Goal: Task Accomplishment & Management: Use online tool/utility

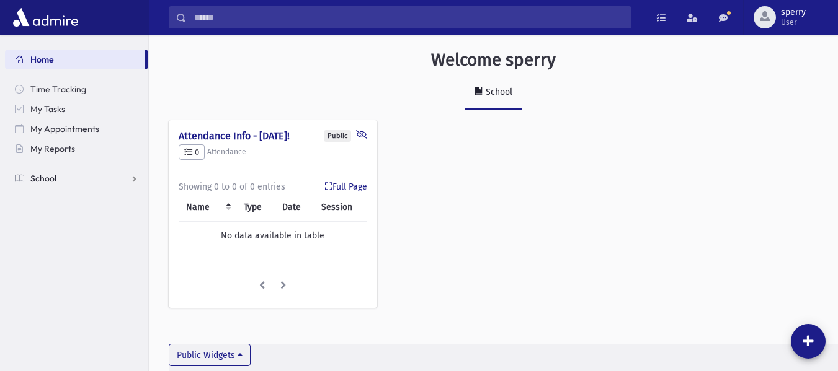
click at [56, 176] on span "School" at bounding box center [43, 178] width 26 height 11
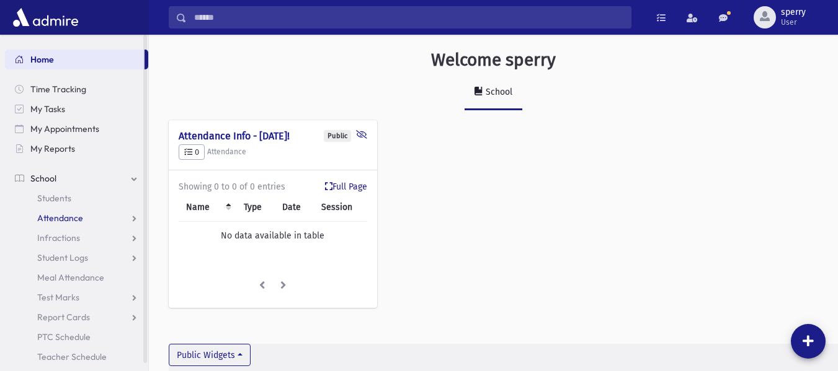
click at [75, 218] on span "Attendance" at bounding box center [60, 218] width 46 height 11
click at [64, 239] on span "Entry" at bounding box center [57, 238] width 21 height 11
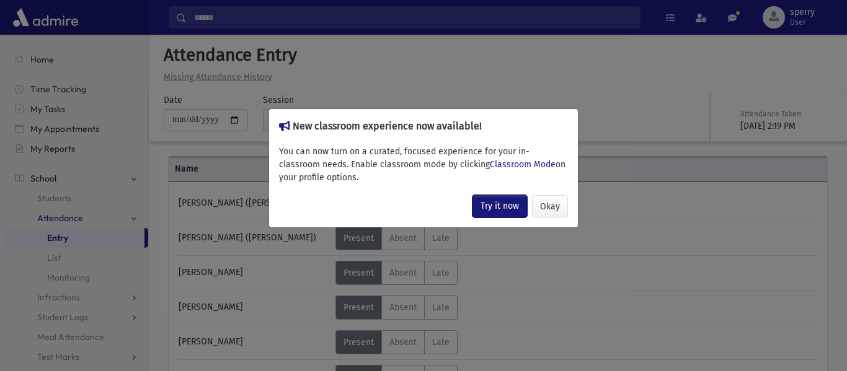
click at [497, 207] on link "Try it now" at bounding box center [499, 206] width 55 height 22
click at [549, 206] on button "Okay" at bounding box center [550, 206] width 36 height 22
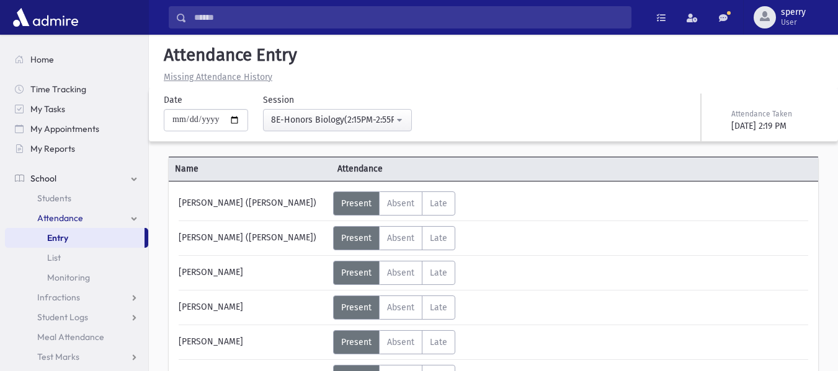
click at [213, 204] on div "[PERSON_NAME] ([PERSON_NAME])" at bounding box center [252, 204] width 161 height 24
drag, startPoint x: 215, startPoint y: 203, endPoint x: 179, endPoint y: 205, distance: 36.0
click at [179, 205] on div "[PERSON_NAME] ([PERSON_NAME])" at bounding box center [252, 204] width 161 height 24
copy div "[PERSON_NAME]"
click at [187, 207] on div "[PERSON_NAME] ([PERSON_NAME])" at bounding box center [252, 204] width 161 height 24
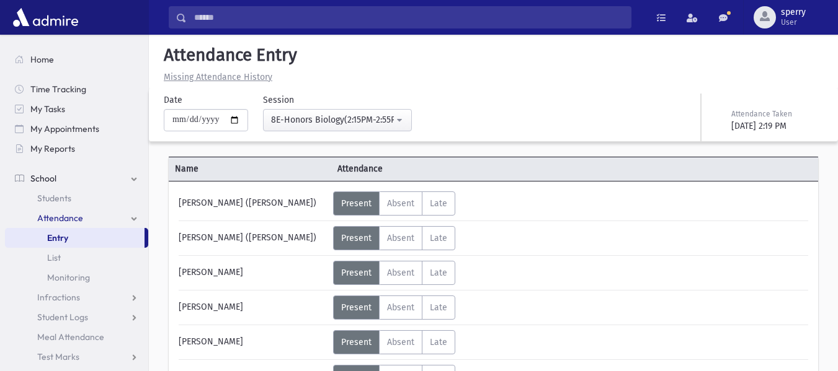
drag, startPoint x: 179, startPoint y: 204, endPoint x: 313, endPoint y: 203, distance: 133.9
click at [313, 203] on div "[PERSON_NAME] ([PERSON_NAME])" at bounding box center [252, 204] width 161 height 24
copy div "[PERSON_NAME] ([PERSON_NAME])"
drag, startPoint x: 213, startPoint y: 239, endPoint x: 184, endPoint y: 239, distance: 29.1
click at [180, 240] on div "[PERSON_NAME] ([PERSON_NAME])" at bounding box center [252, 238] width 161 height 24
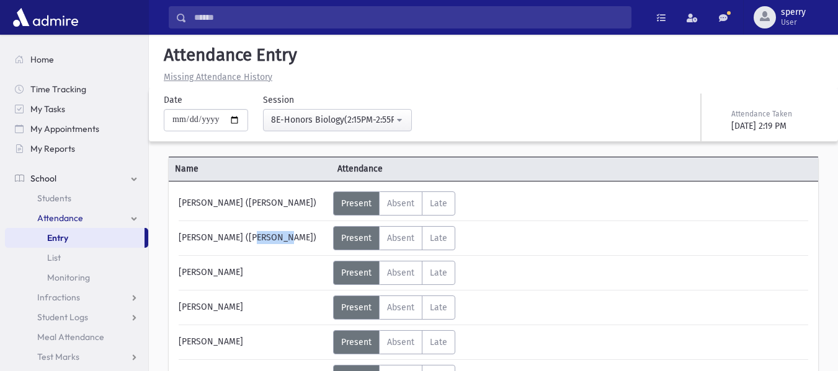
copy div "Frommer"
drag, startPoint x: 218, startPoint y: 239, endPoint x: 303, endPoint y: 239, distance: 84.9
click at [303, 239] on div "Frommer, Mordechai Menachem (Mordechai)" at bounding box center [252, 238] width 161 height 24
copy div "Mordechai Menachem"
